Goal: Task Accomplishment & Management: Use online tool/utility

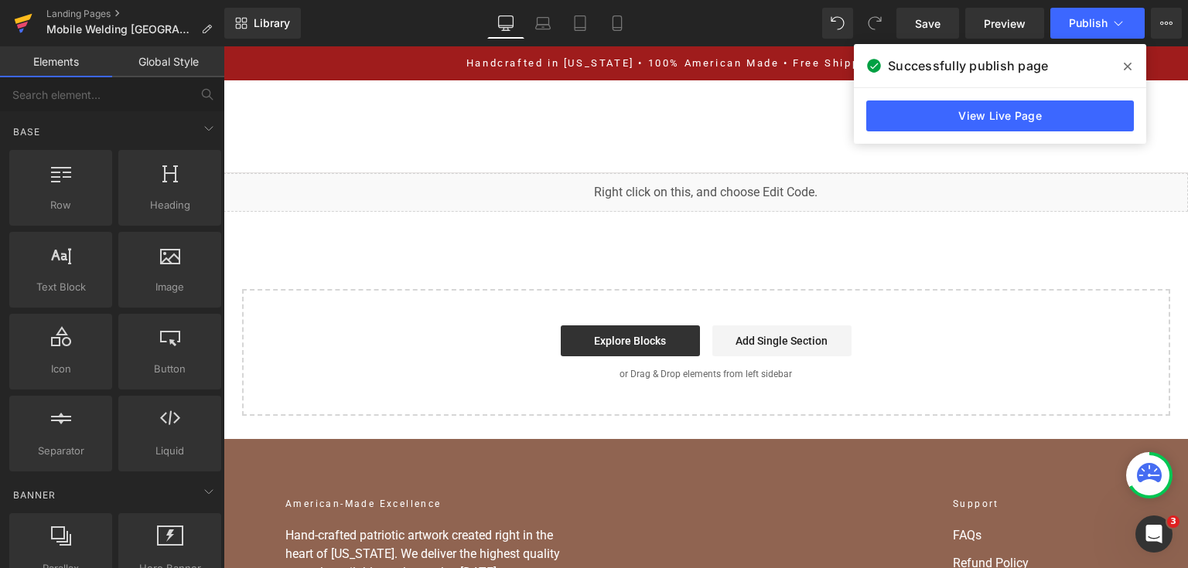
click at [31, 19] on icon at bounding box center [23, 23] width 19 height 39
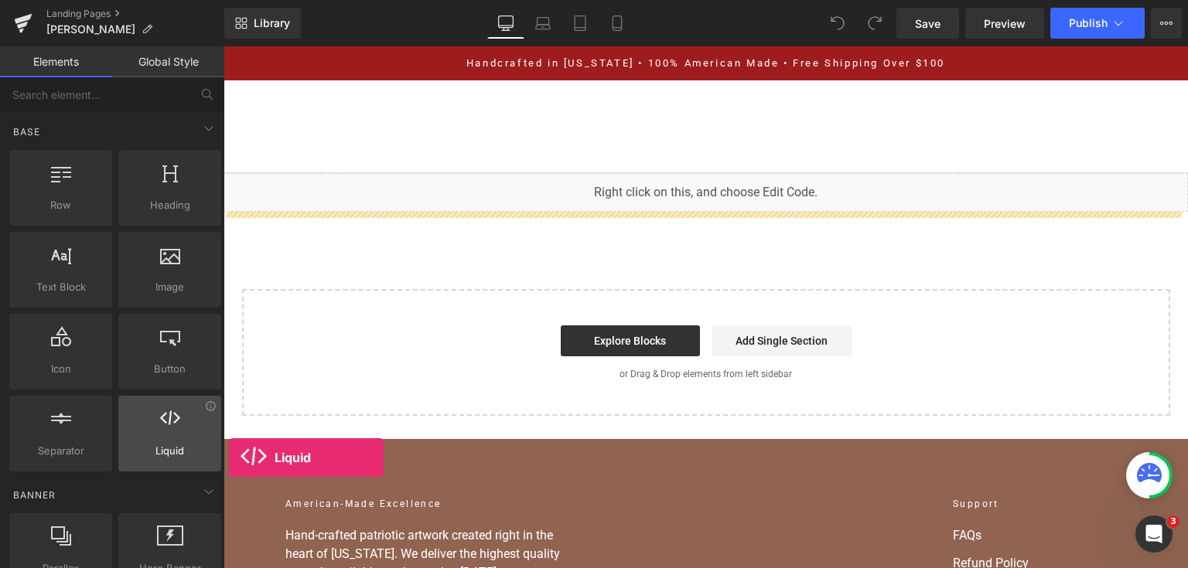
drag, startPoint x: 207, startPoint y: 441, endPoint x: 186, endPoint y: 442, distance: 21.7
click at [214, 452] on div "Liquid liquid, custom code, html, javascript, css, reviews, apps, applications,…" at bounding box center [169, 434] width 103 height 76
click at [186, 443] on span "Liquid" at bounding box center [170, 451] width 94 height 16
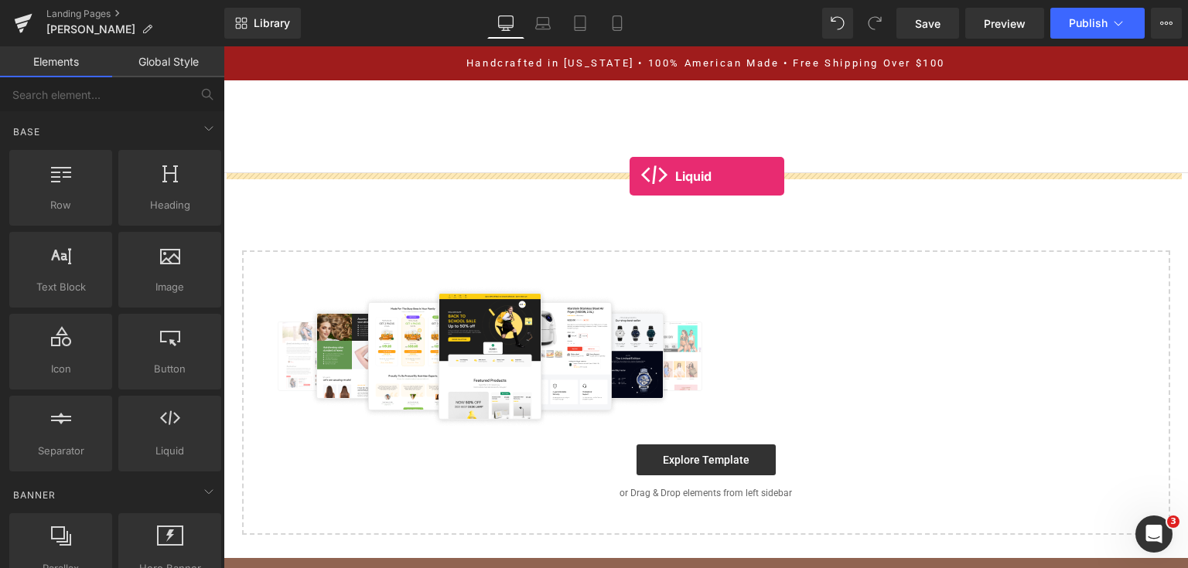
drag, startPoint x: 380, startPoint y: 496, endPoint x: 629, endPoint y: 176, distance: 406.0
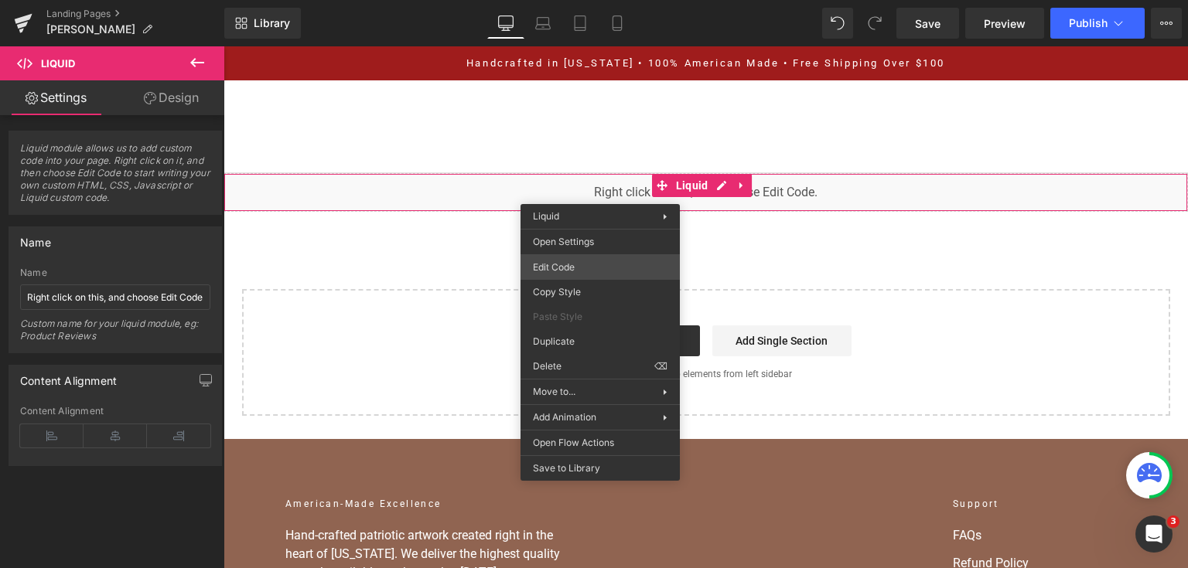
click at [588, 0] on div "Liquid You are previewing how the will restyle your page. You can not edit Elem…" at bounding box center [594, 0] width 1188 height 0
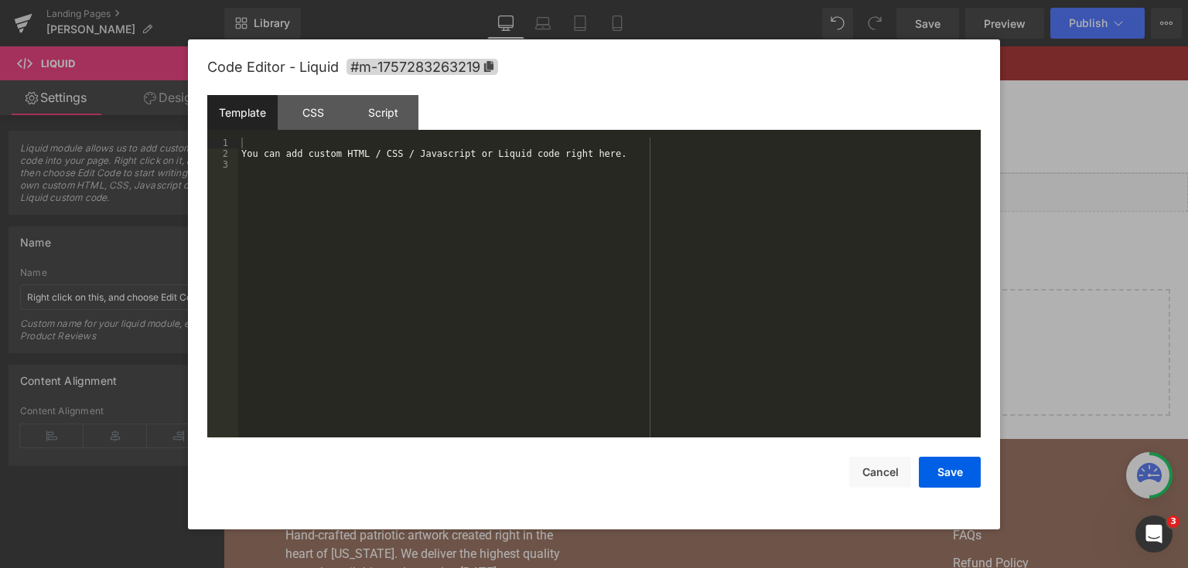
click at [585, 206] on div "You can add custom HTML / CSS / Javascript or Liquid code right here." at bounding box center [609, 299] width 742 height 323
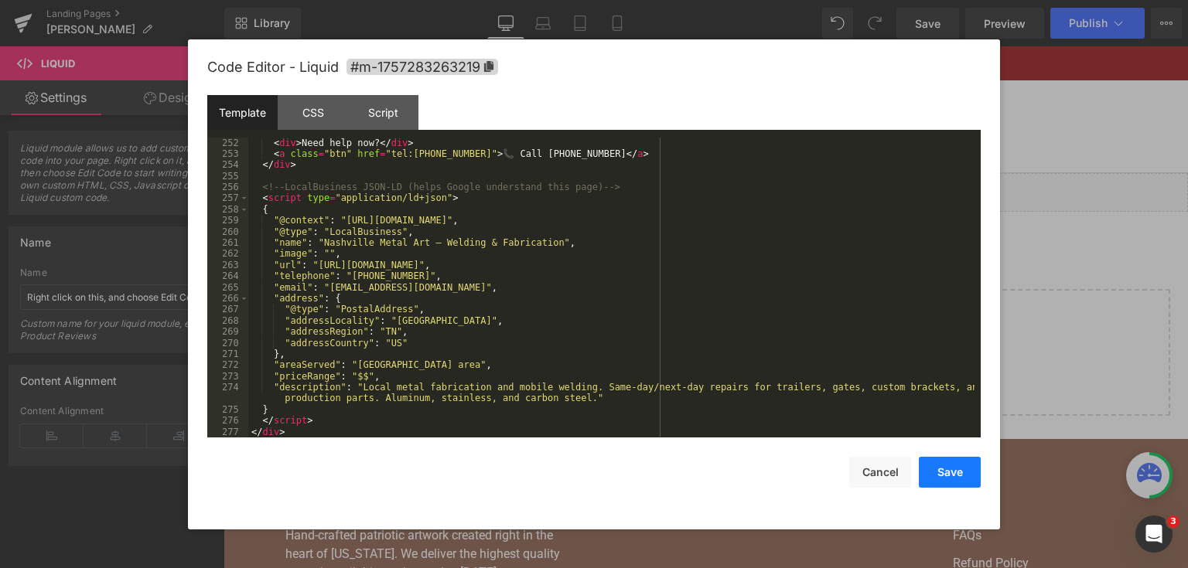
click at [946, 469] on button "Save" at bounding box center [950, 472] width 62 height 31
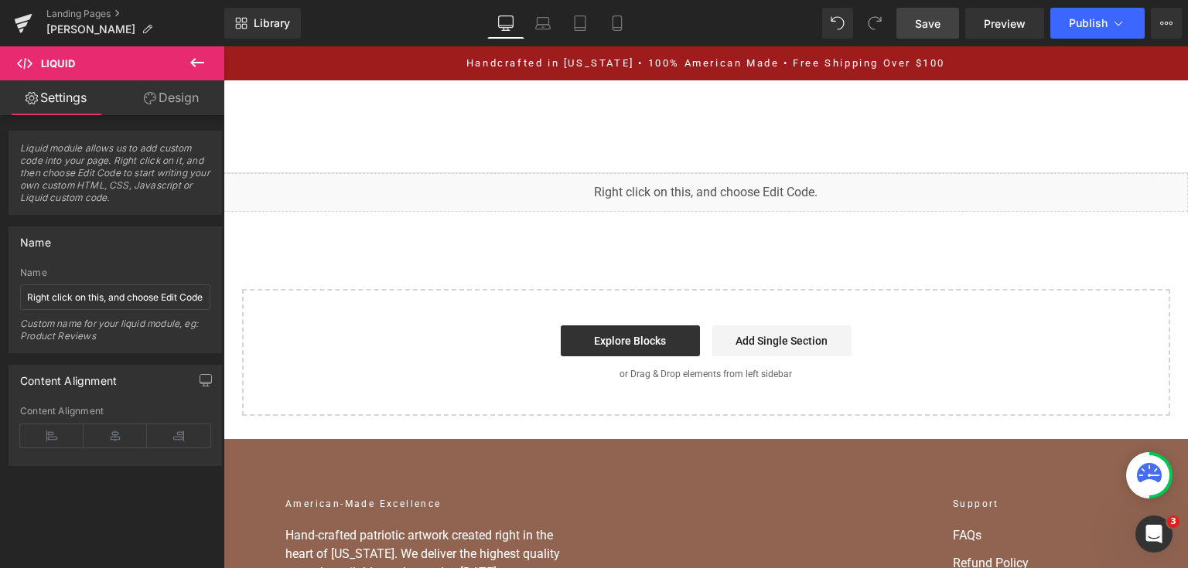
click at [947, 31] on link "Save" at bounding box center [927, 23] width 63 height 31
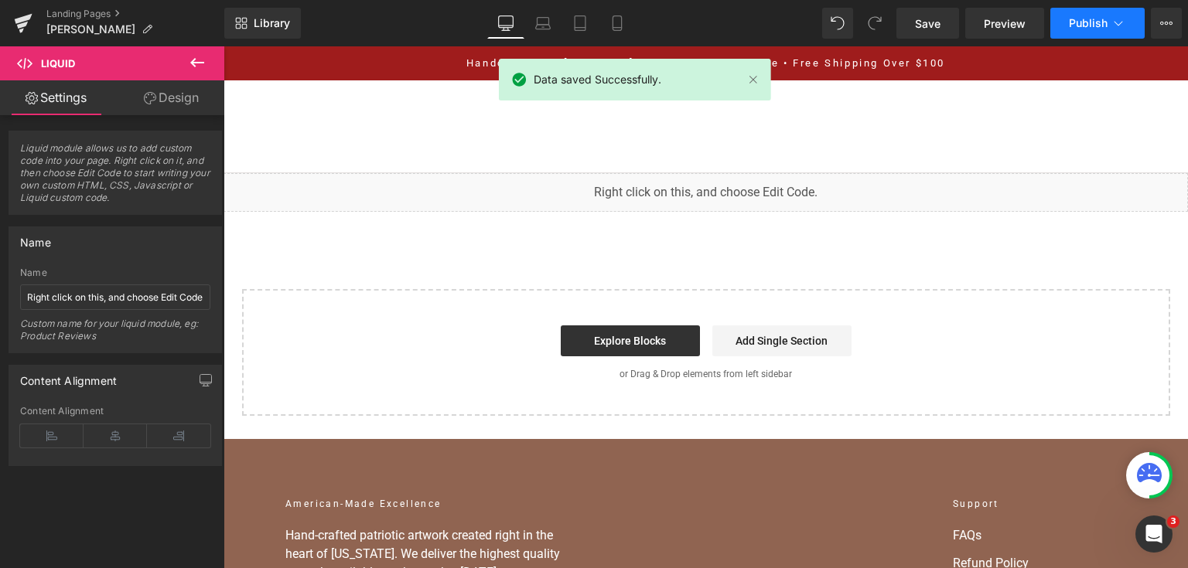
click at [1090, 26] on span "Publish" at bounding box center [1088, 23] width 39 height 12
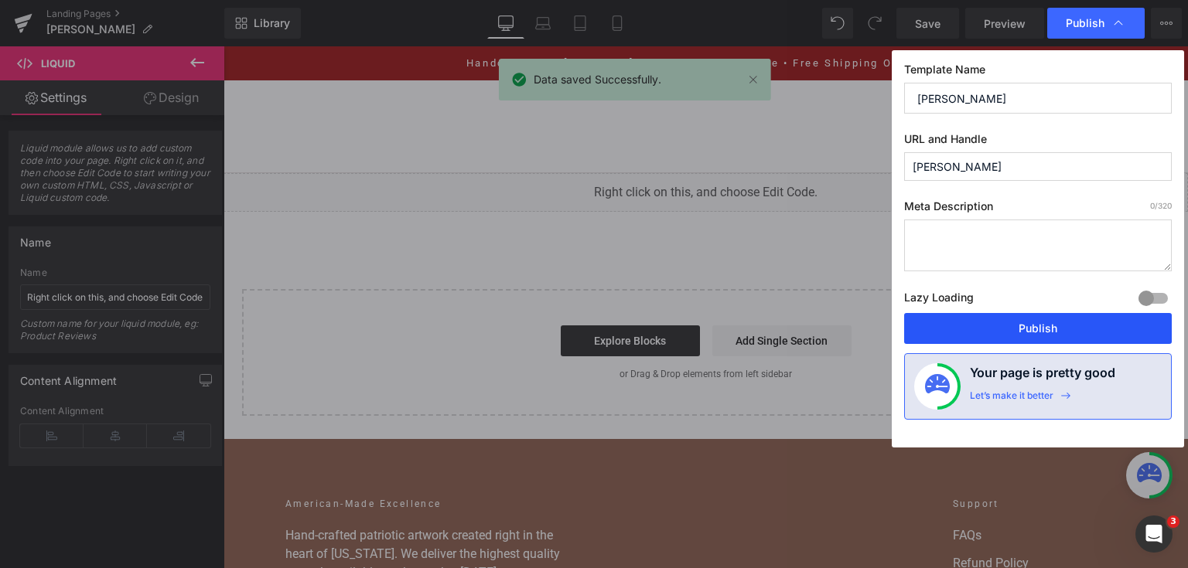
click at [1005, 326] on button "Publish" at bounding box center [1038, 328] width 268 height 31
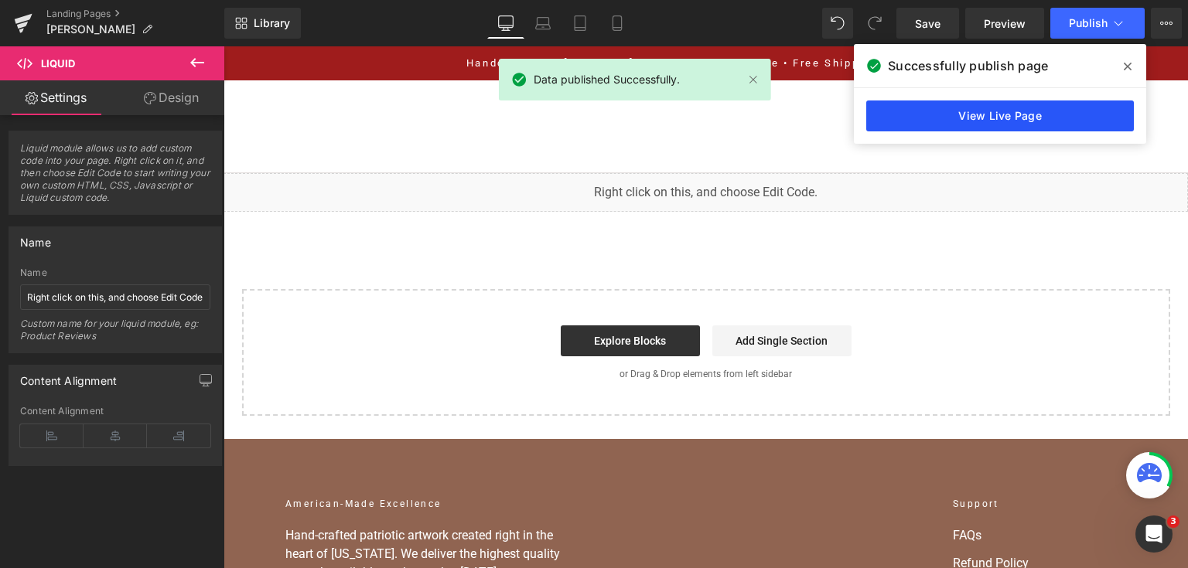
click at [1061, 114] on link "View Live Page" at bounding box center [1000, 116] width 268 height 31
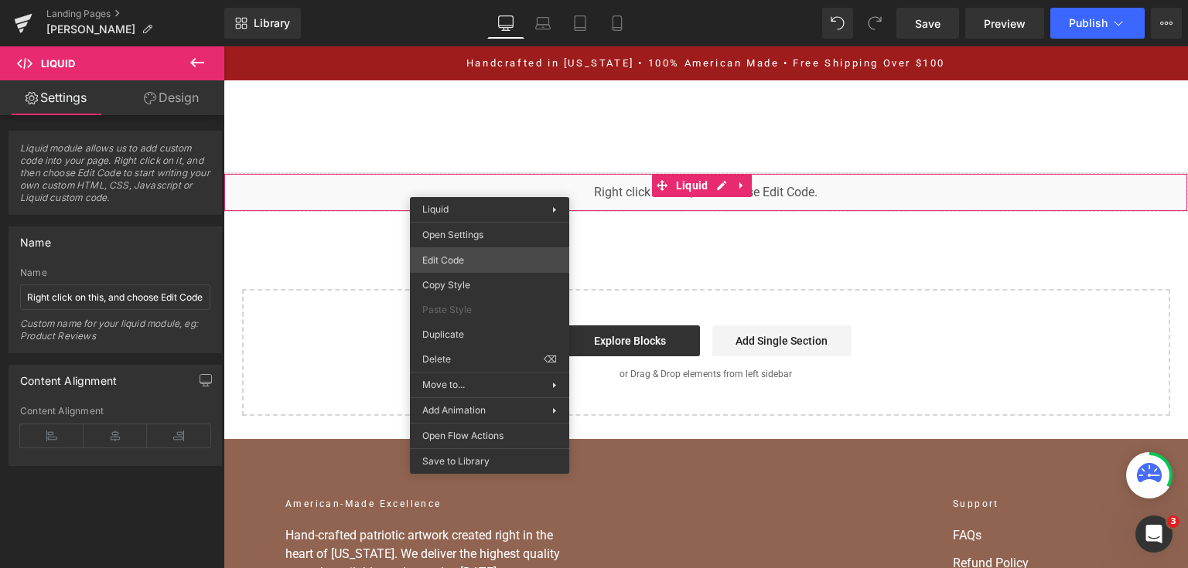
click at [504, 0] on div "Liquid You are previewing how the will restyle your page. You can not edit Elem…" at bounding box center [594, 0] width 1188 height 0
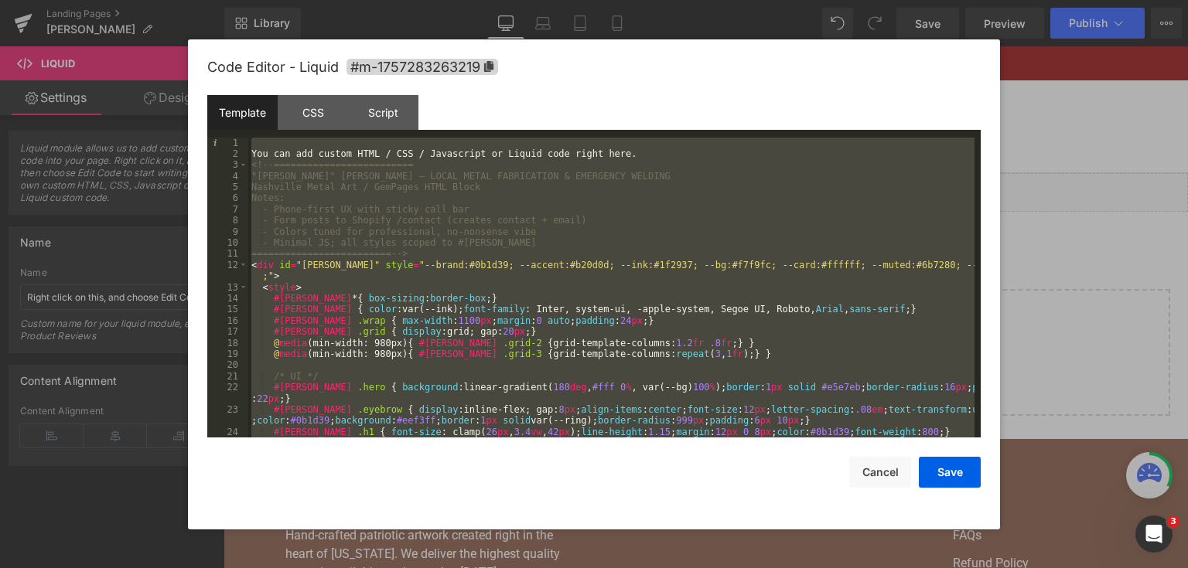
scroll to position [3730, 0]
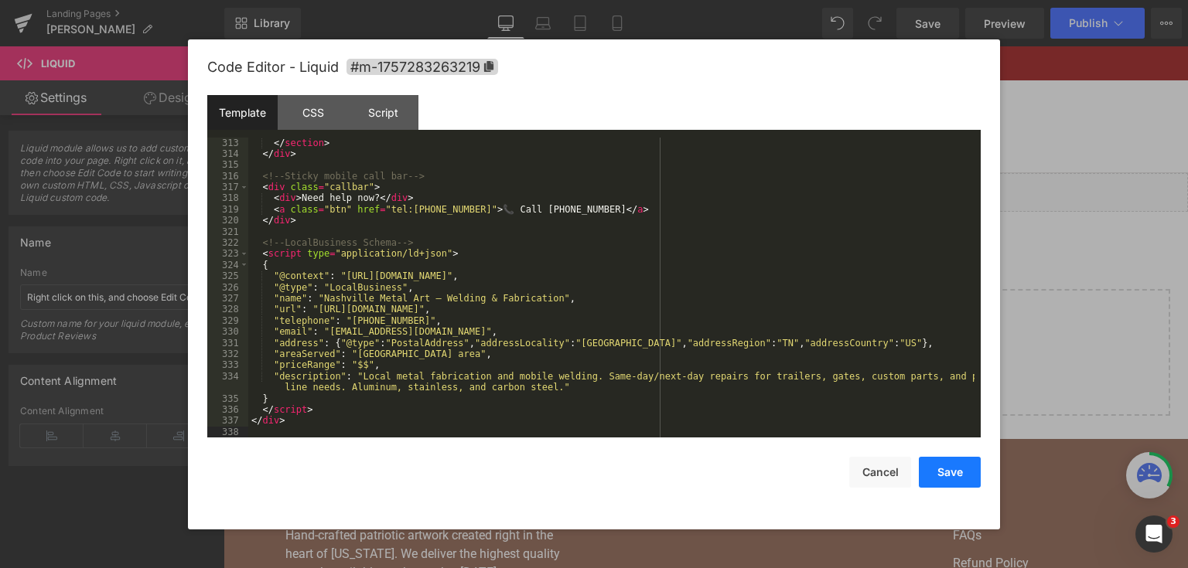
click at [934, 468] on button "Save" at bounding box center [950, 472] width 62 height 31
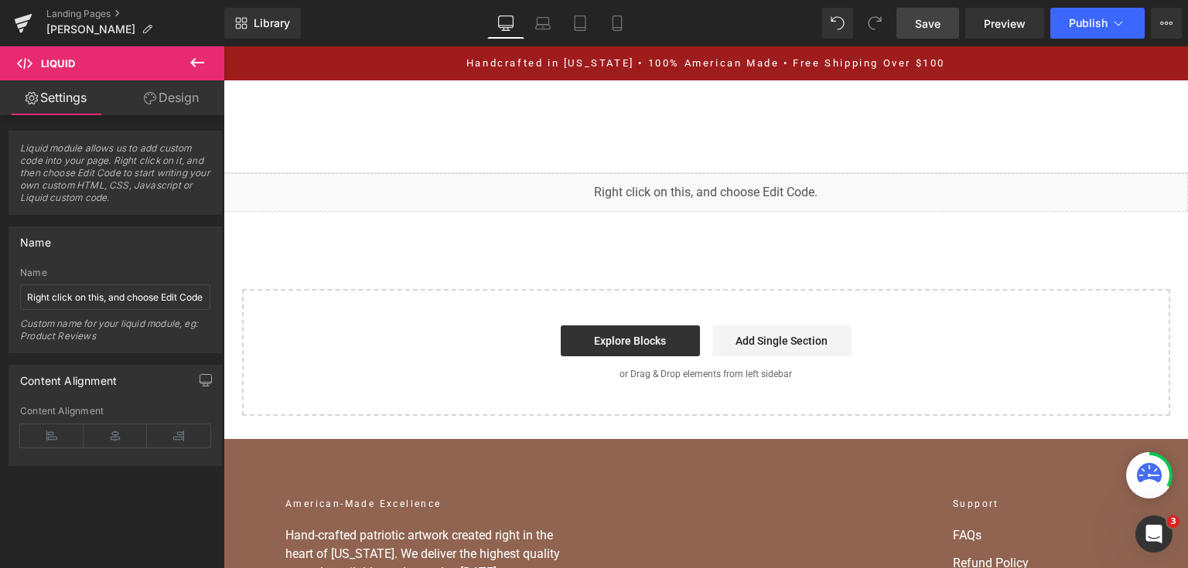
click at [954, 22] on link "Save" at bounding box center [927, 23] width 63 height 31
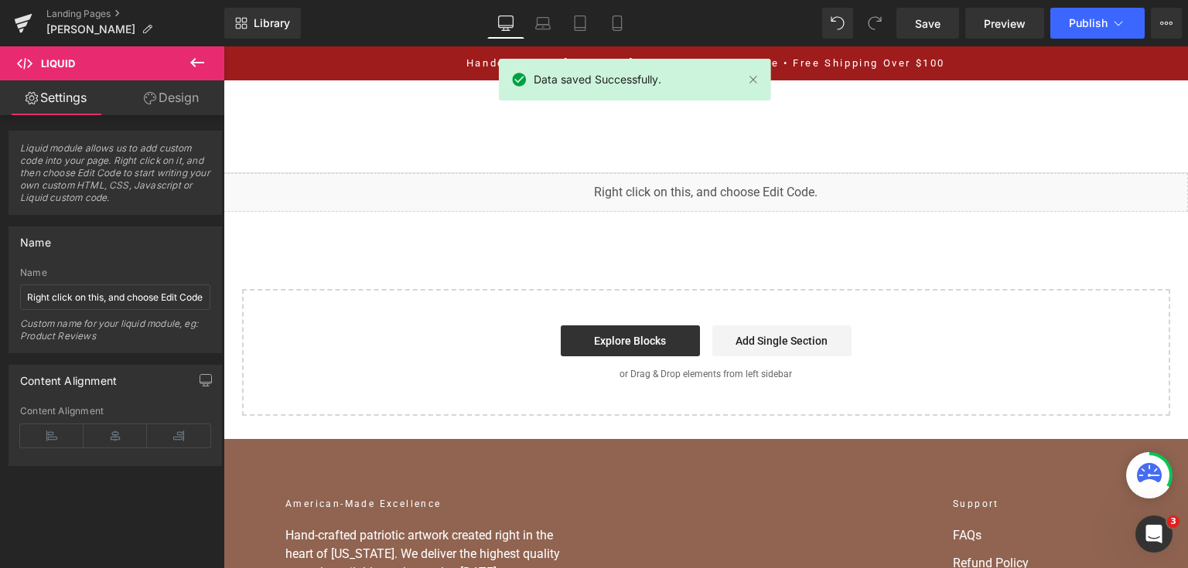
click at [1086, 6] on div "Library Desktop Desktop Laptop Tablet Mobile Save Preview Publish Scheduled Vie…" at bounding box center [705, 23] width 963 height 46
click at [1089, 36] on button "Publish" at bounding box center [1097, 23] width 94 height 31
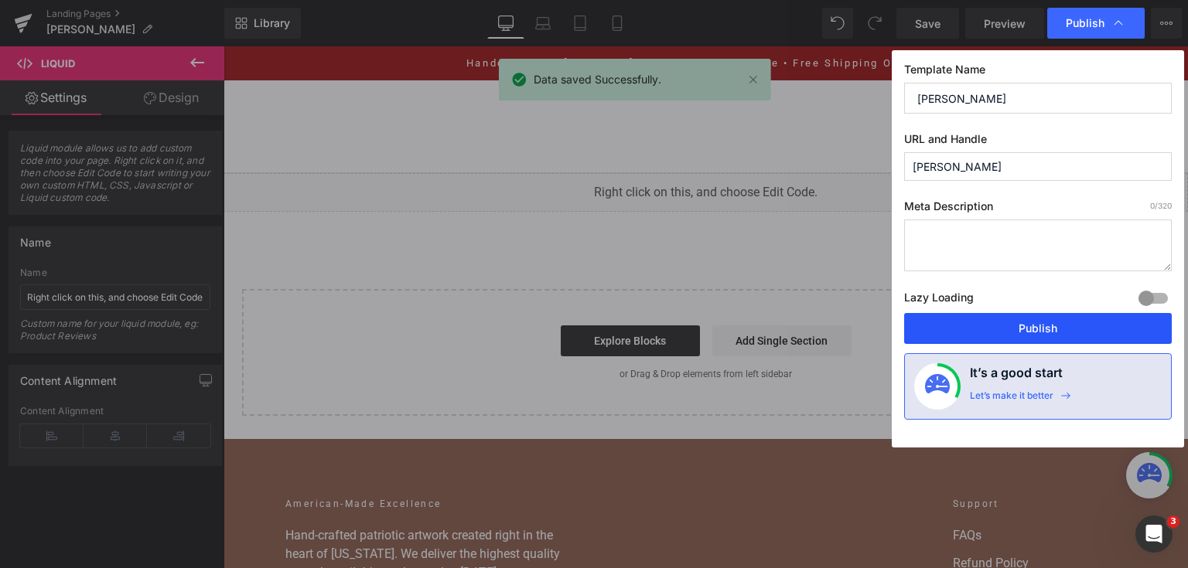
click at [1060, 322] on button "Publish" at bounding box center [1038, 328] width 268 height 31
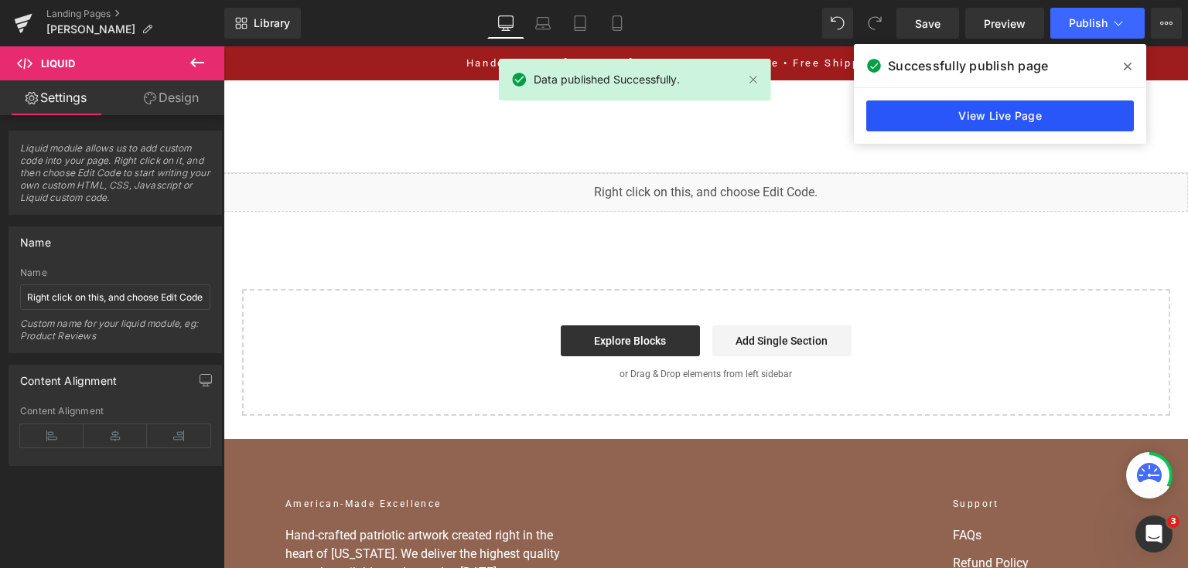
click at [1031, 110] on link "View Live Page" at bounding box center [1000, 116] width 268 height 31
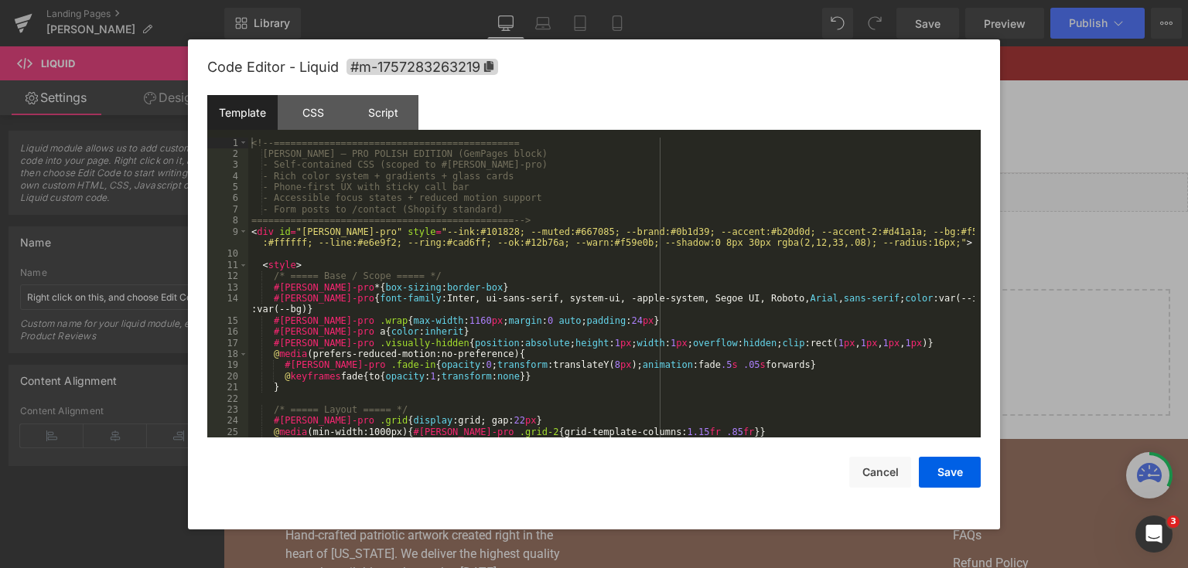
click at [452, 0] on div "Liquid You are previewing how the will restyle your page. You can not edit Elem…" at bounding box center [594, 0] width 1188 height 0
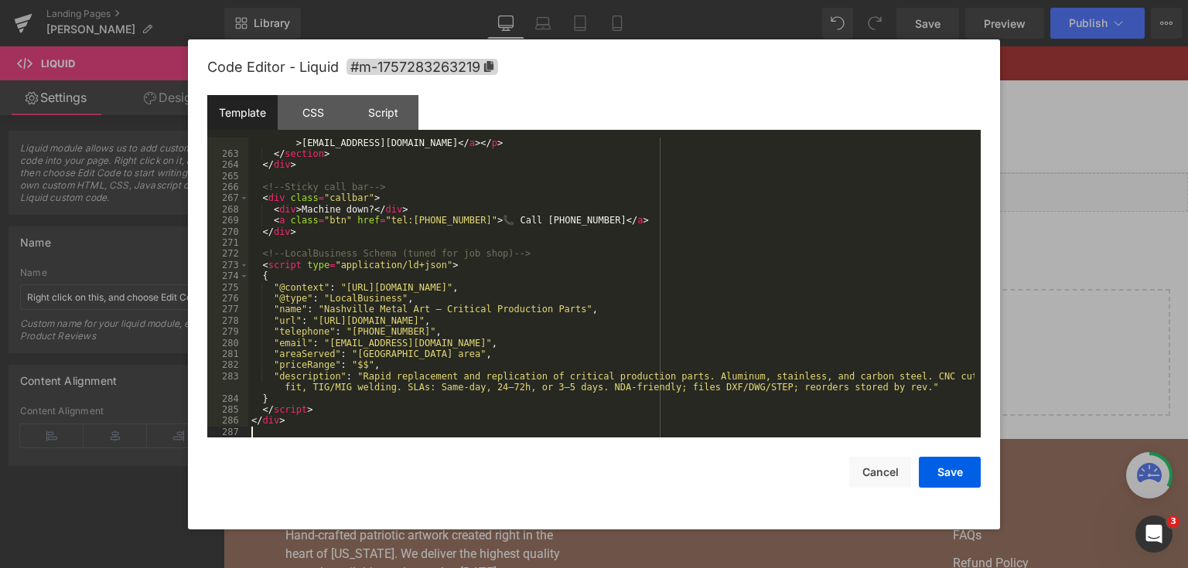
scroll to position [3151, 0]
drag, startPoint x: 934, startPoint y: 467, endPoint x: 734, endPoint y: 390, distance: 213.9
click at [934, 467] on button "Save" at bounding box center [950, 472] width 62 height 31
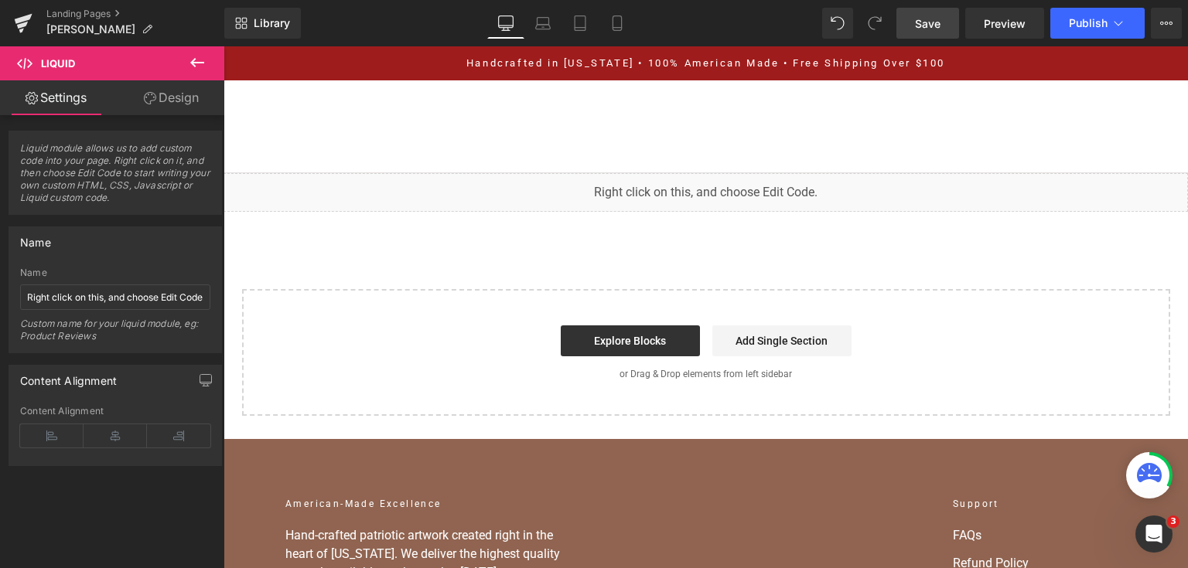
click at [949, 19] on link "Save" at bounding box center [927, 23] width 63 height 31
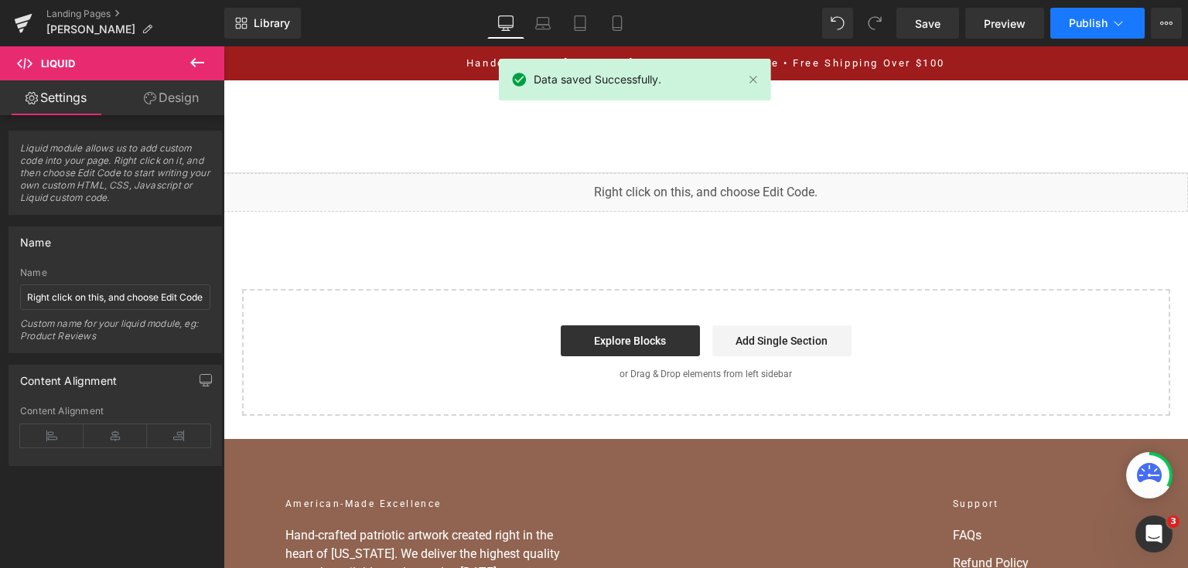
click at [1075, 26] on span "Publish" at bounding box center [1088, 23] width 39 height 12
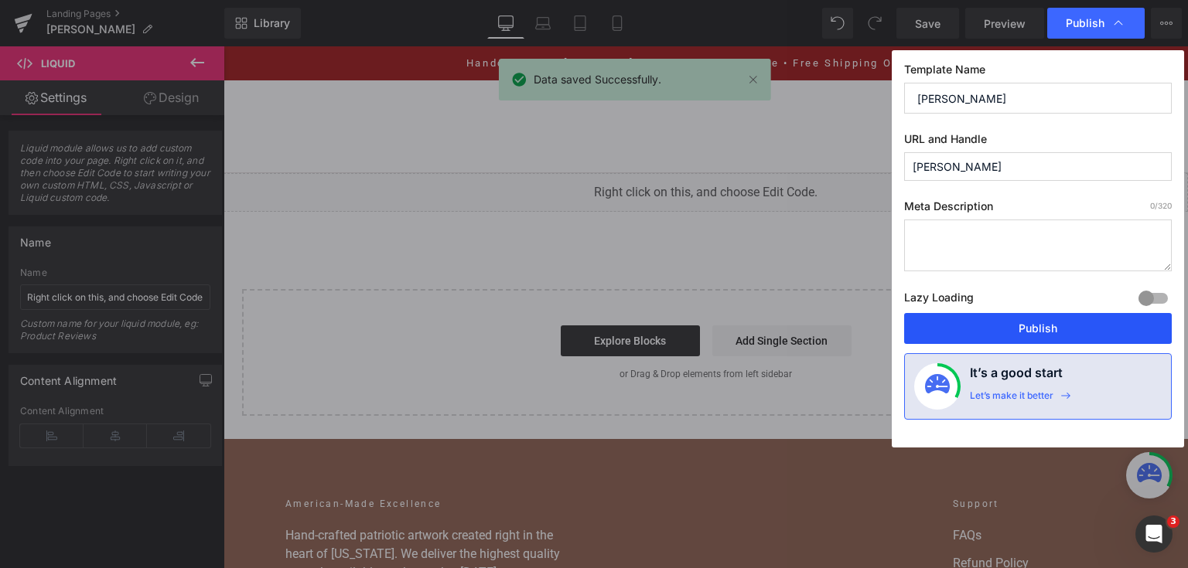
click at [1040, 315] on button "Publish" at bounding box center [1038, 328] width 268 height 31
